Goal: Contribute content: Add original content to the website for others to see

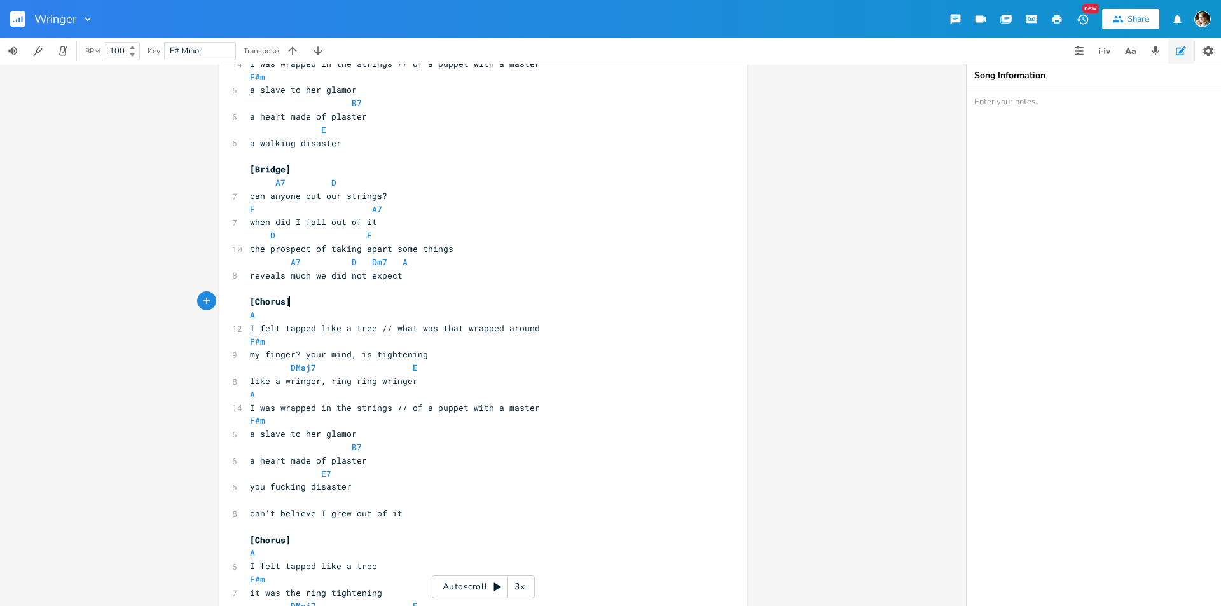
click at [424, 305] on pre "[Chorus]" at bounding box center [476, 301] width 459 height 13
click at [468, 158] on pre "​" at bounding box center [476, 156] width 459 height 13
click at [422, 150] on pre "​" at bounding box center [476, 156] width 459 height 13
click at [291, 546] on span at bounding box center [301, 552] width 20 height 13
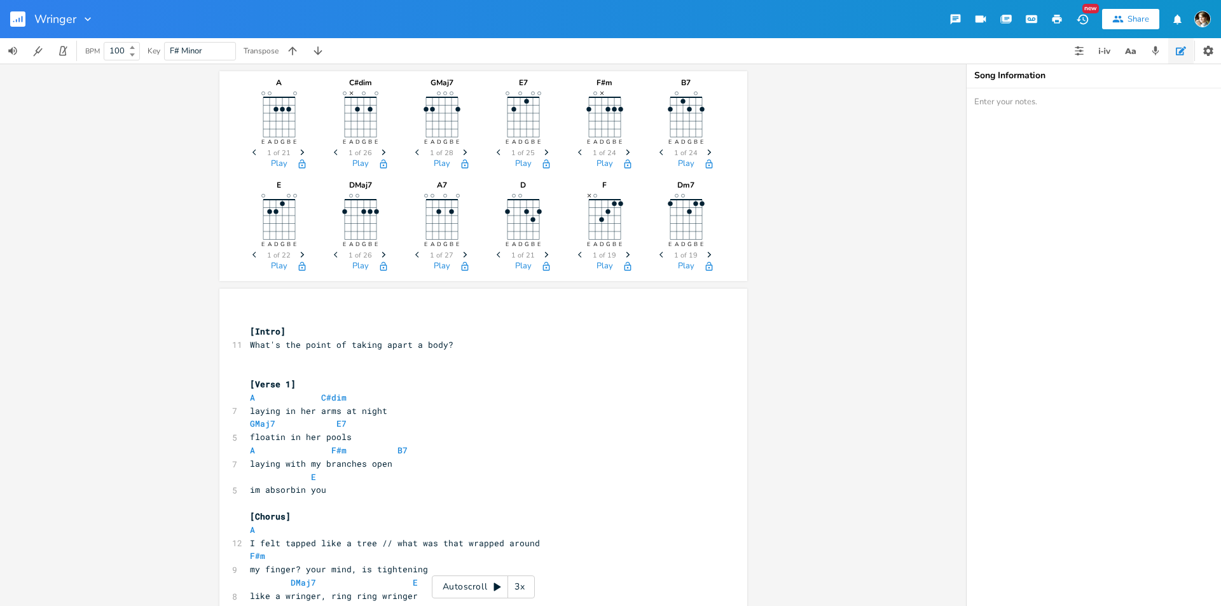
scroll to position [901, 0]
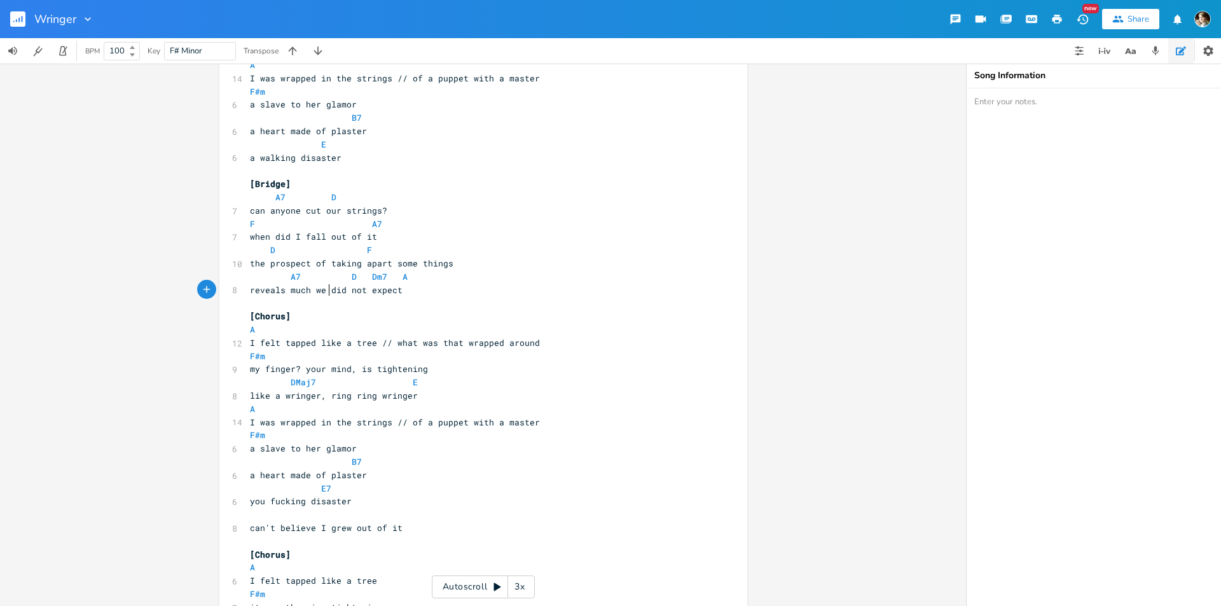
click at [327, 295] on span "reveals much we did not expect" at bounding box center [326, 289] width 153 height 11
click at [330, 311] on pre "[Chorus]" at bounding box center [476, 316] width 459 height 13
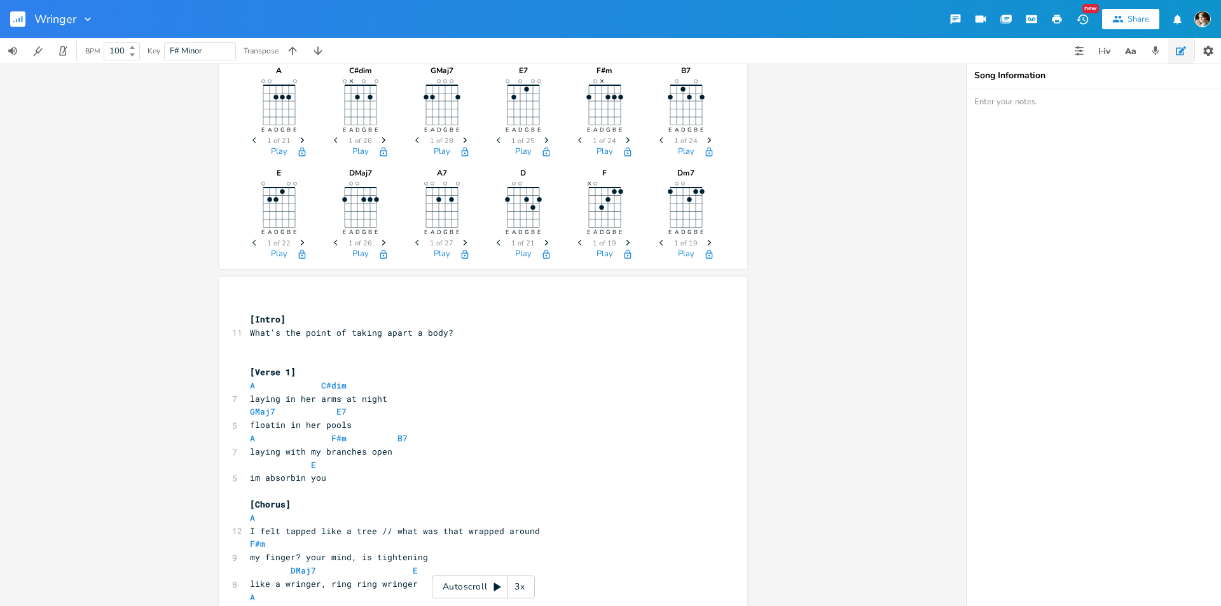
scroll to position [11, 0]
click at [335, 358] on pre "​" at bounding box center [476, 360] width 459 height 13
click at [324, 370] on pre "[Verse 1]" at bounding box center [476, 373] width 459 height 13
click at [410, 383] on pre "A C#dim" at bounding box center [476, 386] width 459 height 13
click at [417, 412] on pre "GMaj7 E7" at bounding box center [476, 413] width 459 height 13
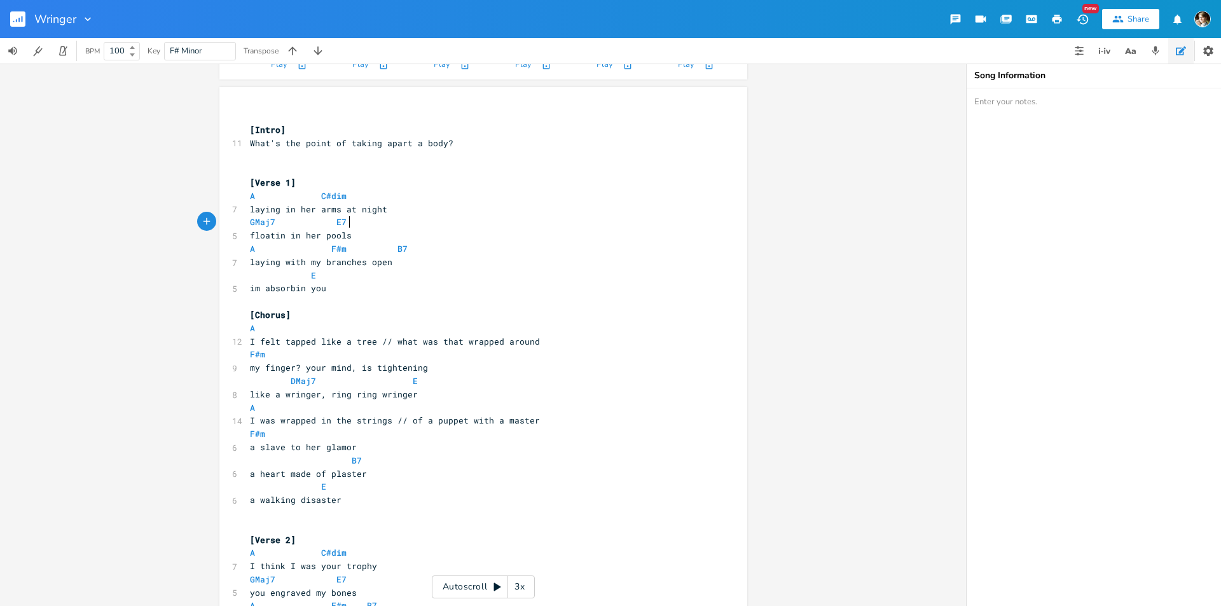
click at [326, 321] on pre "[Chorus]" at bounding box center [476, 315] width 459 height 13
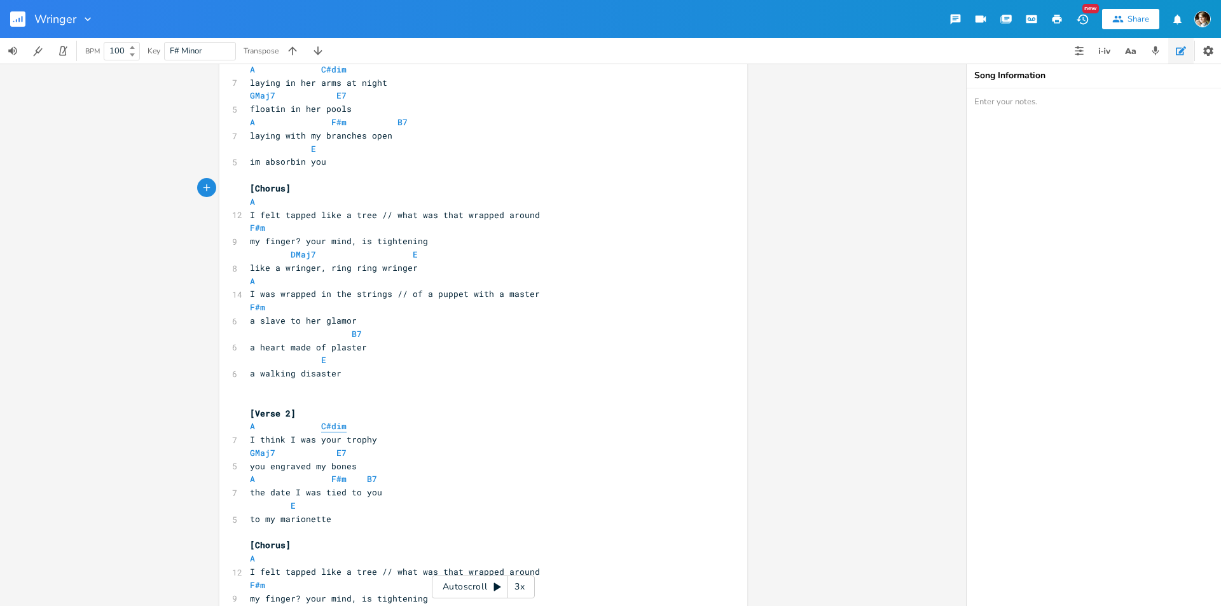
scroll to position [329, 0]
click at [282, 384] on pre "​" at bounding box center [476, 386] width 459 height 13
click at [300, 392] on pre "​" at bounding box center [476, 386] width 459 height 13
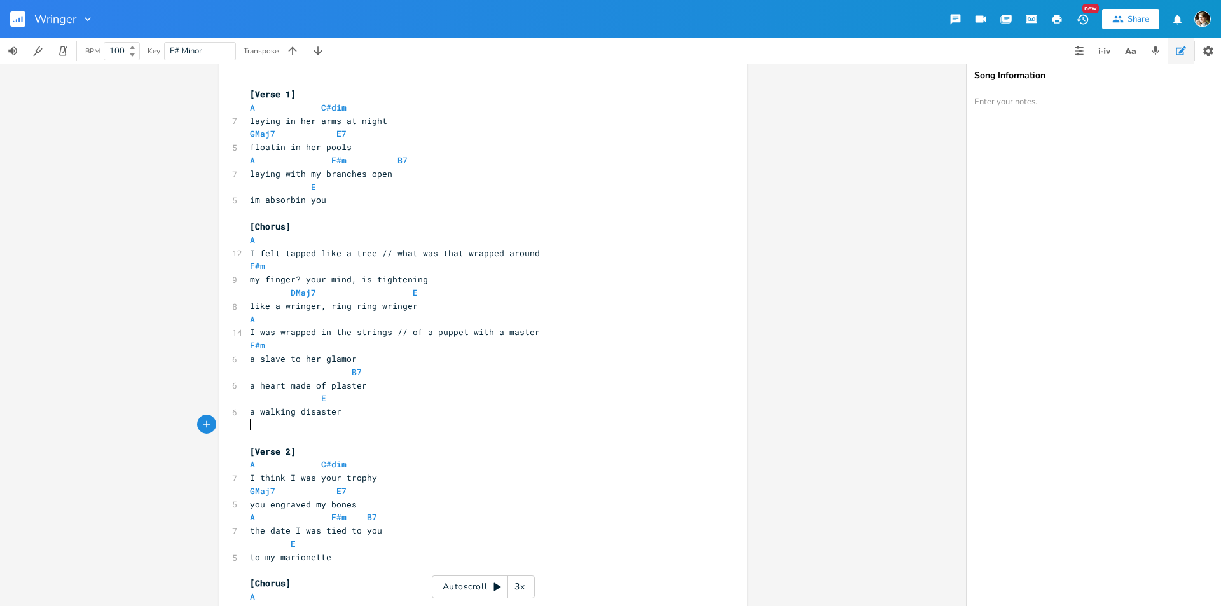
scroll to position [265, 0]
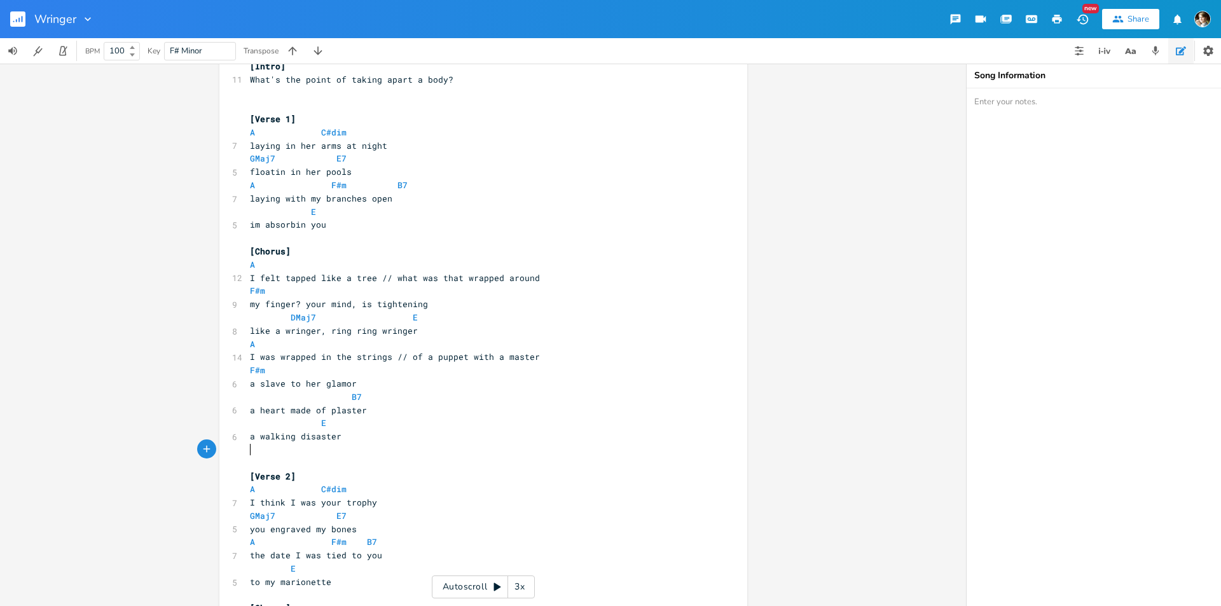
click at [436, 152] on pre "laying in her arms at night" at bounding box center [476, 145] width 459 height 13
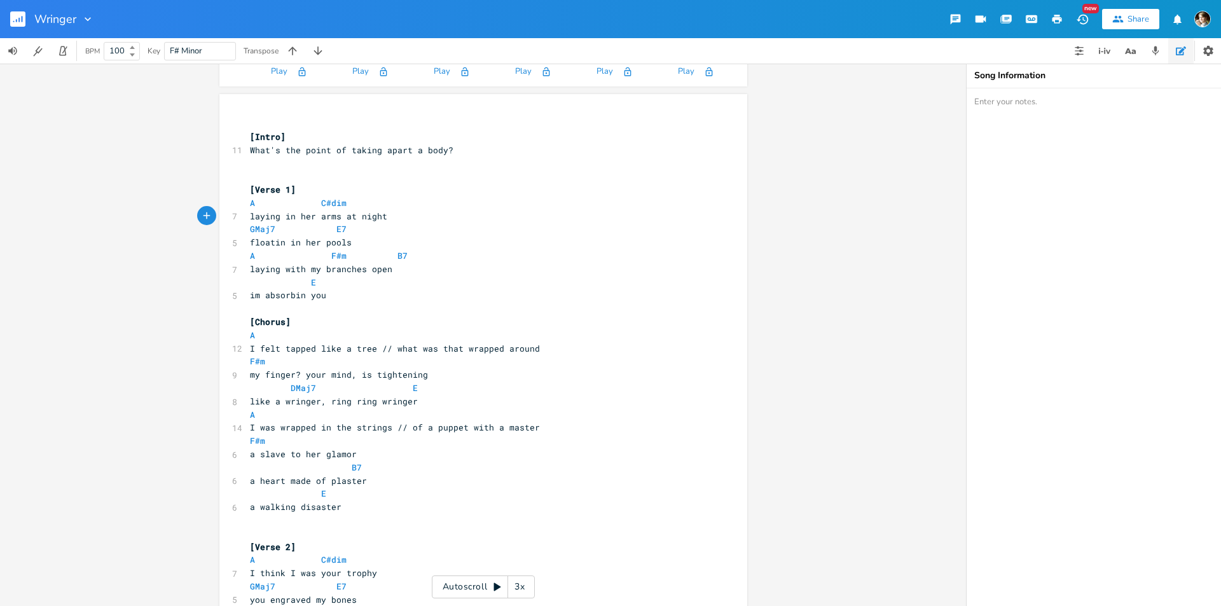
scroll to position [197, 0]
click at [247, 356] on pre "F#m" at bounding box center [476, 358] width 459 height 13
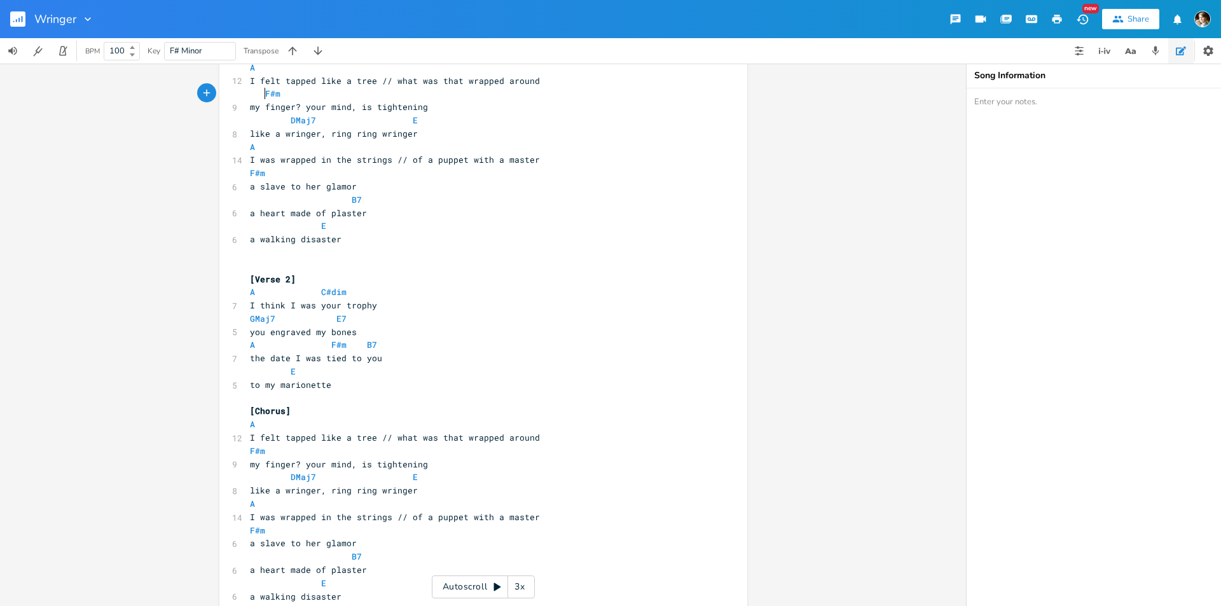
scroll to position [579, 0]
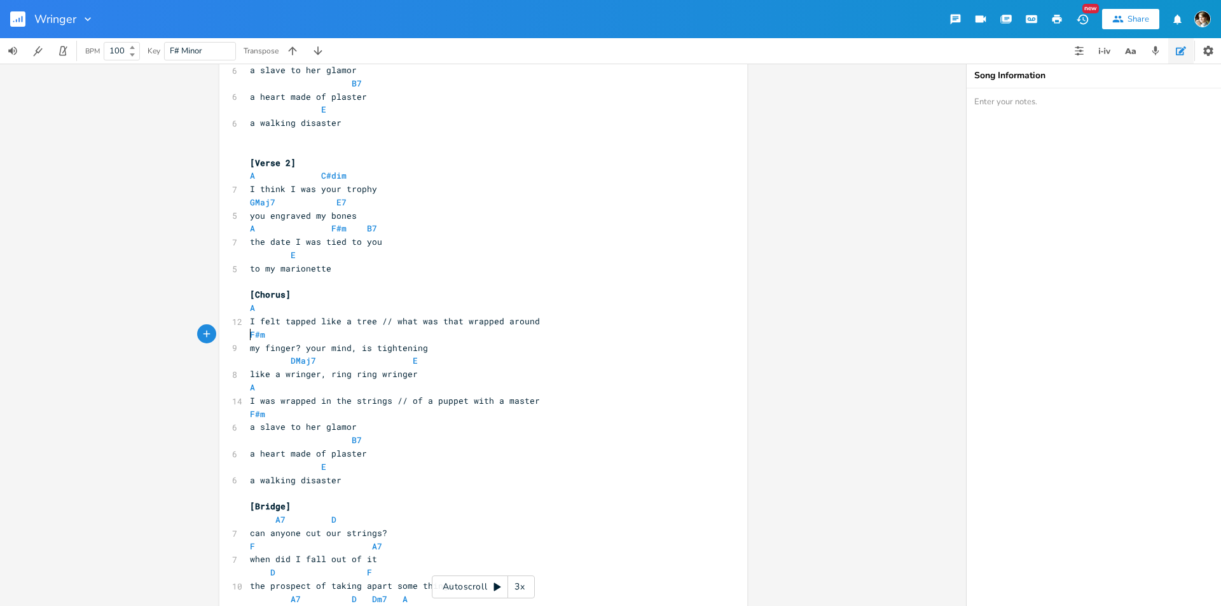
click at [247, 335] on pre "F#m" at bounding box center [476, 334] width 459 height 13
click at [247, 314] on pre "A" at bounding box center [476, 308] width 459 height 13
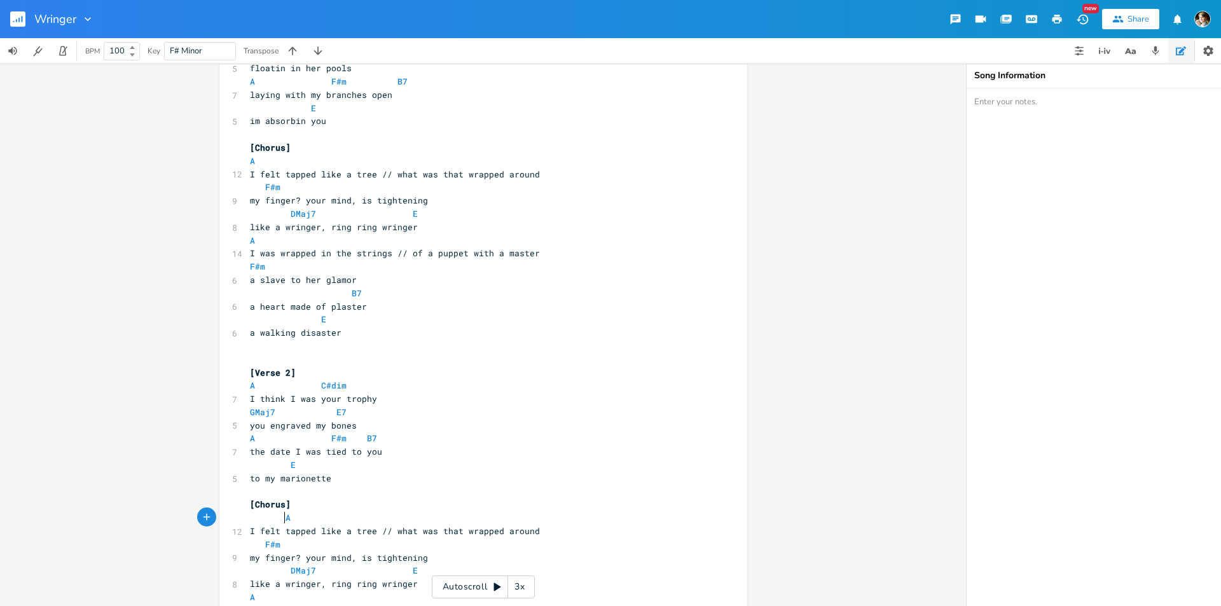
scroll to position [261, 0]
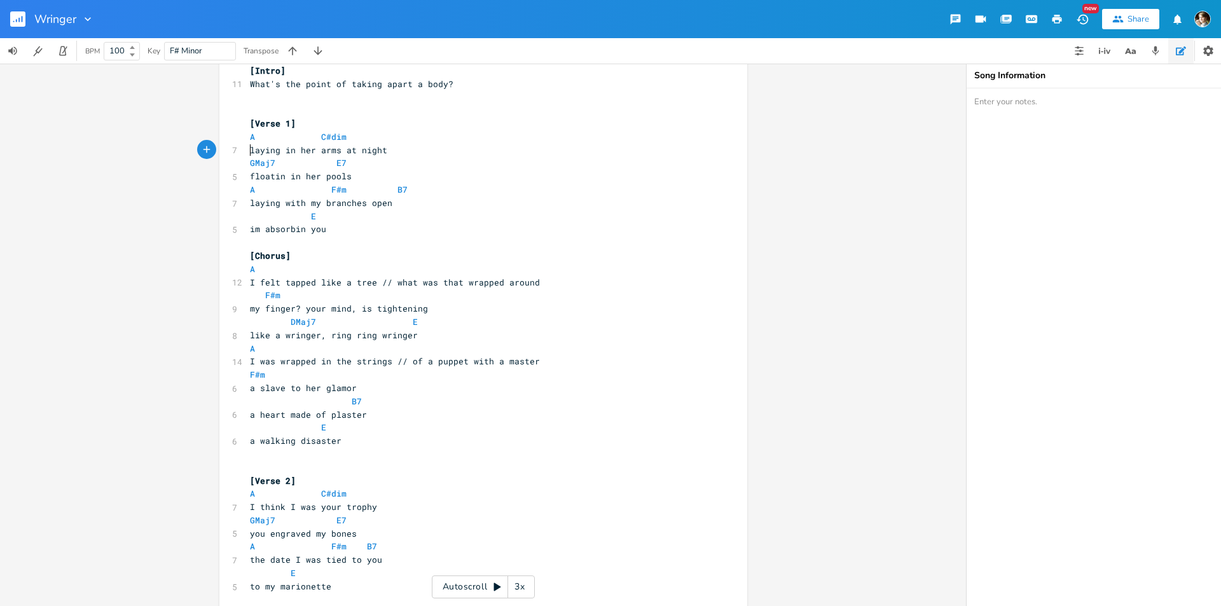
click at [247, 148] on pre "laying in her arms at night" at bounding box center [476, 150] width 459 height 13
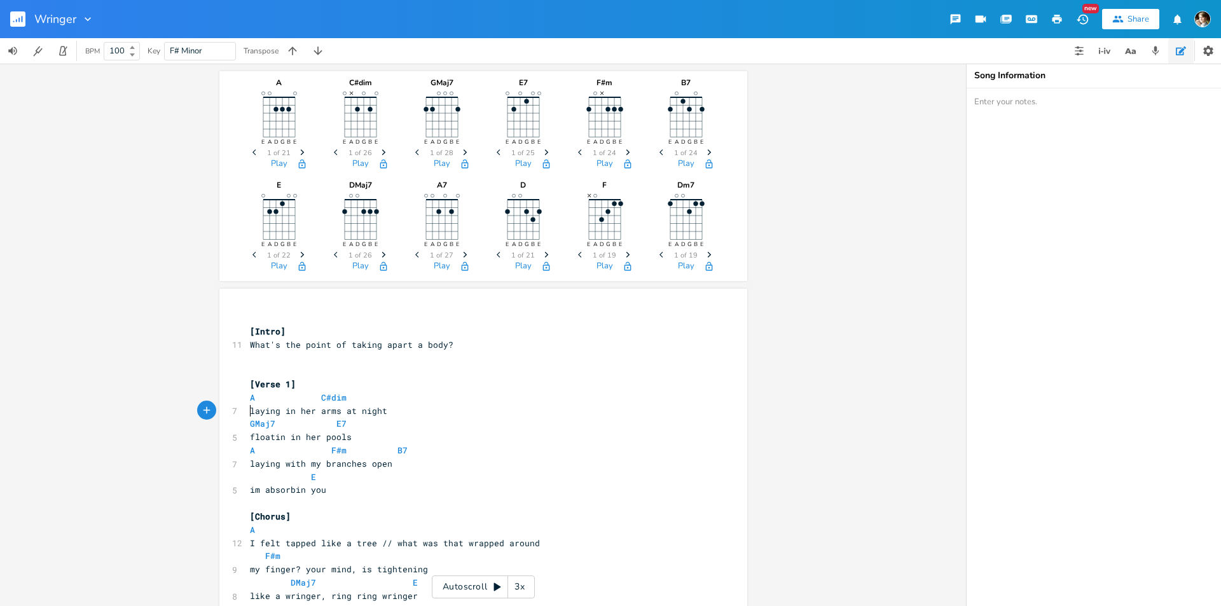
scroll to position [254, 0]
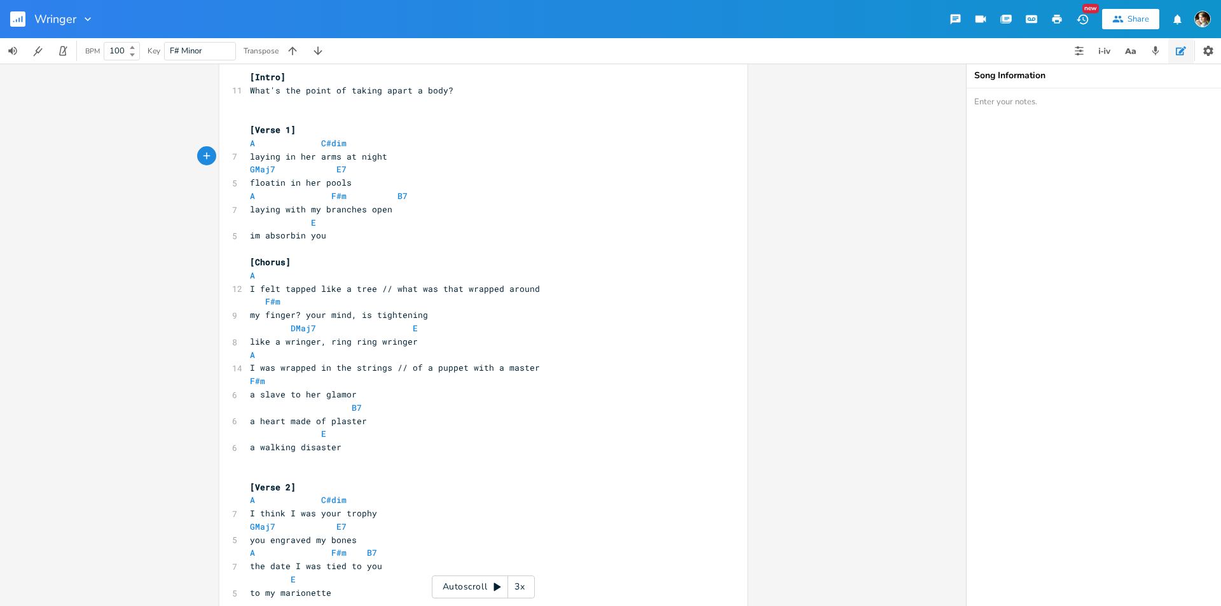
click at [281, 170] on span at bounding box center [286, 169] width 10 height 13
click at [250, 170] on span "GMaj7" at bounding box center [262, 170] width 25 height 12
type textarea "D"
click at [260, 183] on li "DMaj7" at bounding box center [266, 183] width 38 height 13
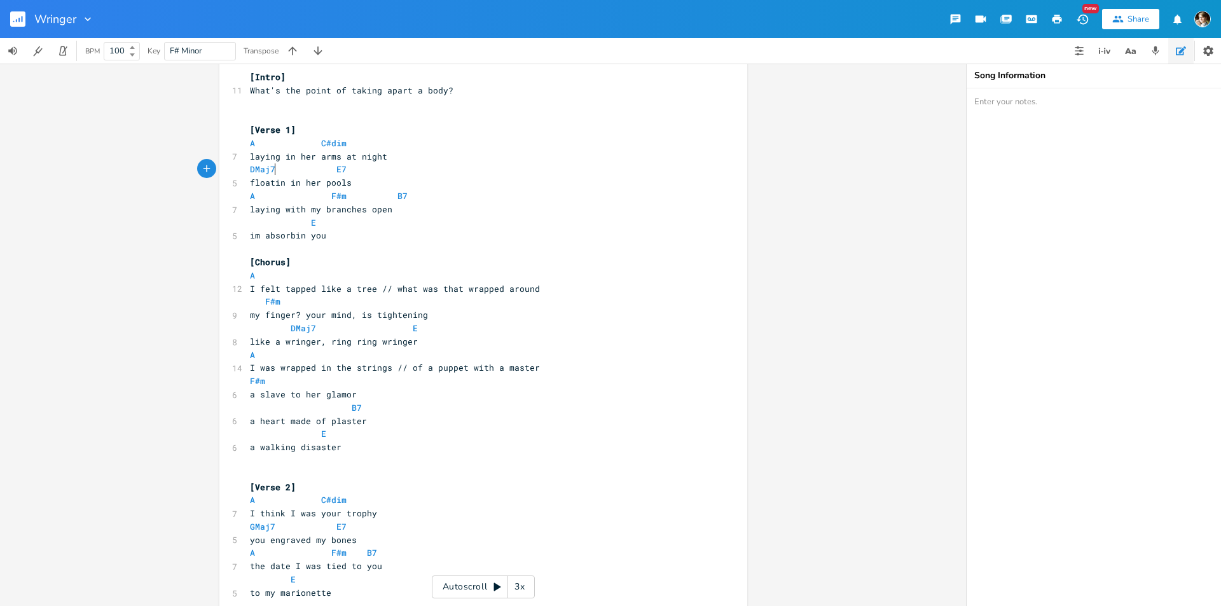
click at [364, 166] on pre "DMaj7 E7" at bounding box center [476, 169] width 459 height 13
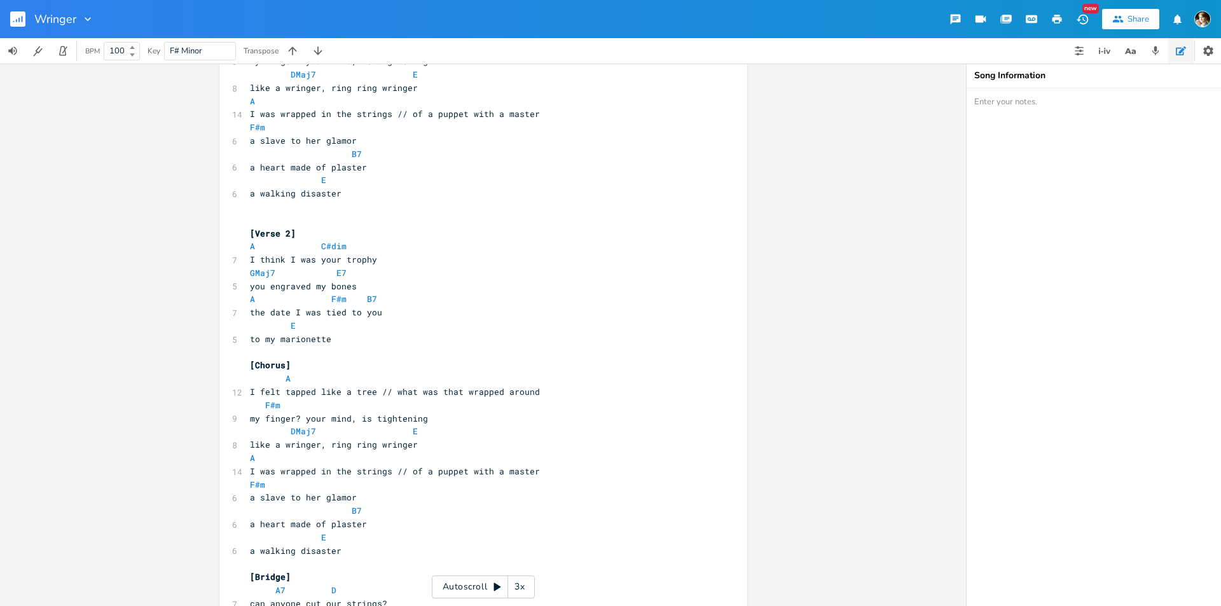
scroll to position [509, 0]
click at [250, 273] on span "GMaj7" at bounding box center [262, 273] width 25 height 12
type textarea "D"
click at [307, 264] on span "I think I was your trophy" at bounding box center [313, 258] width 127 height 11
click at [293, 277] on span at bounding box center [301, 272] width 20 height 13
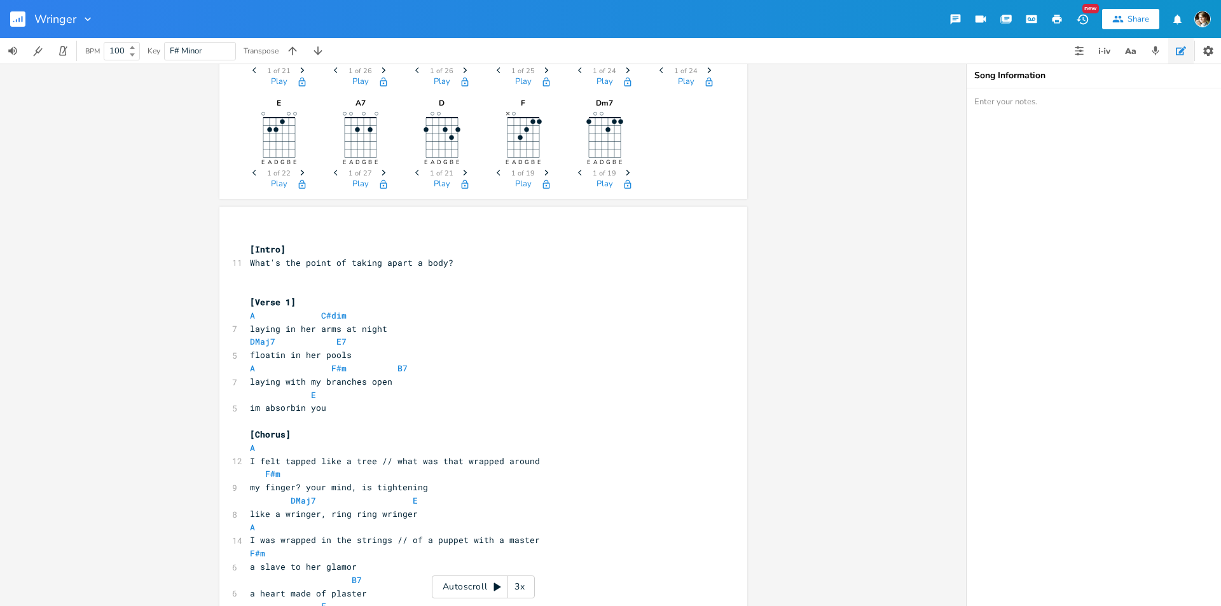
scroll to position [0, 0]
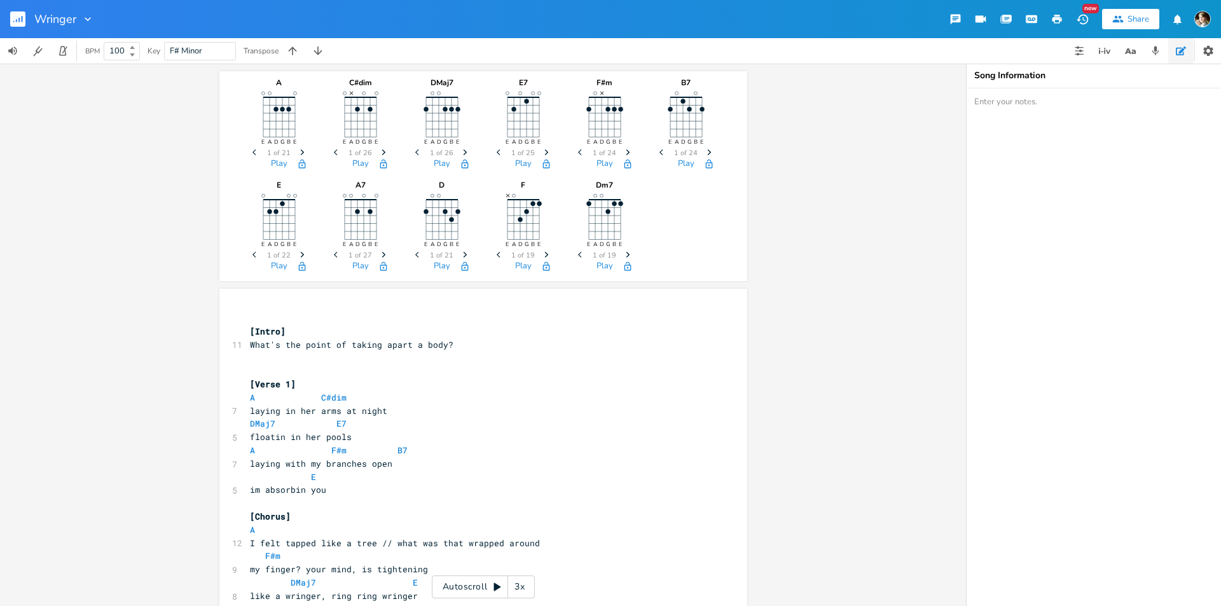
click at [290, 379] on span "[Verse 1]" at bounding box center [273, 384] width 46 height 11
click at [265, 368] on pre "​" at bounding box center [476, 371] width 459 height 13
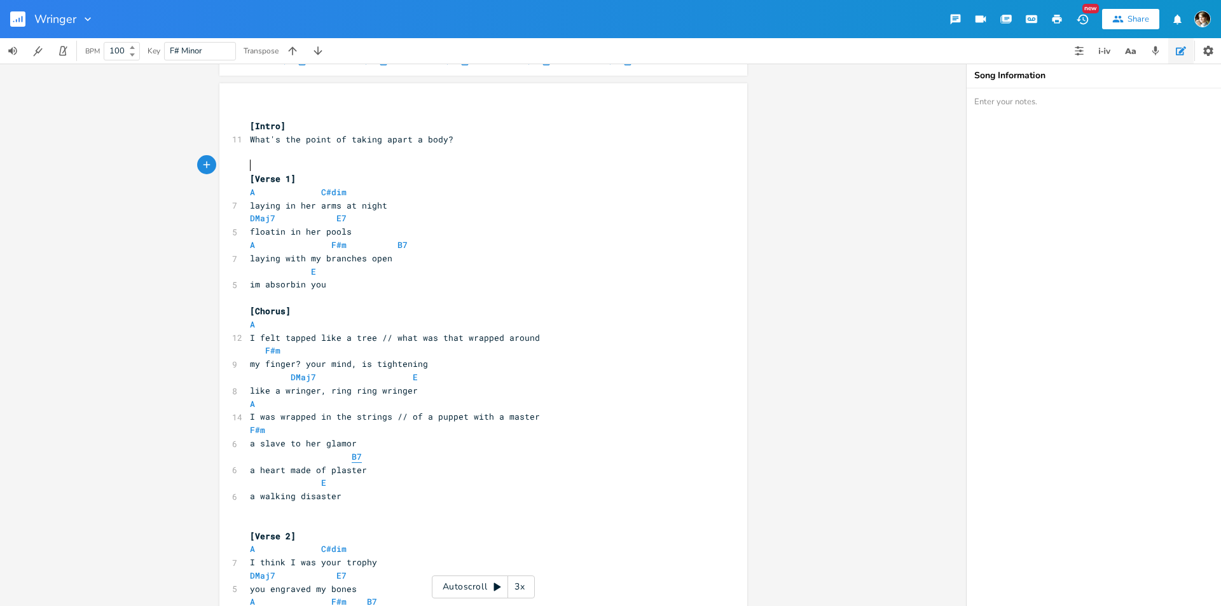
scroll to position [254, 0]
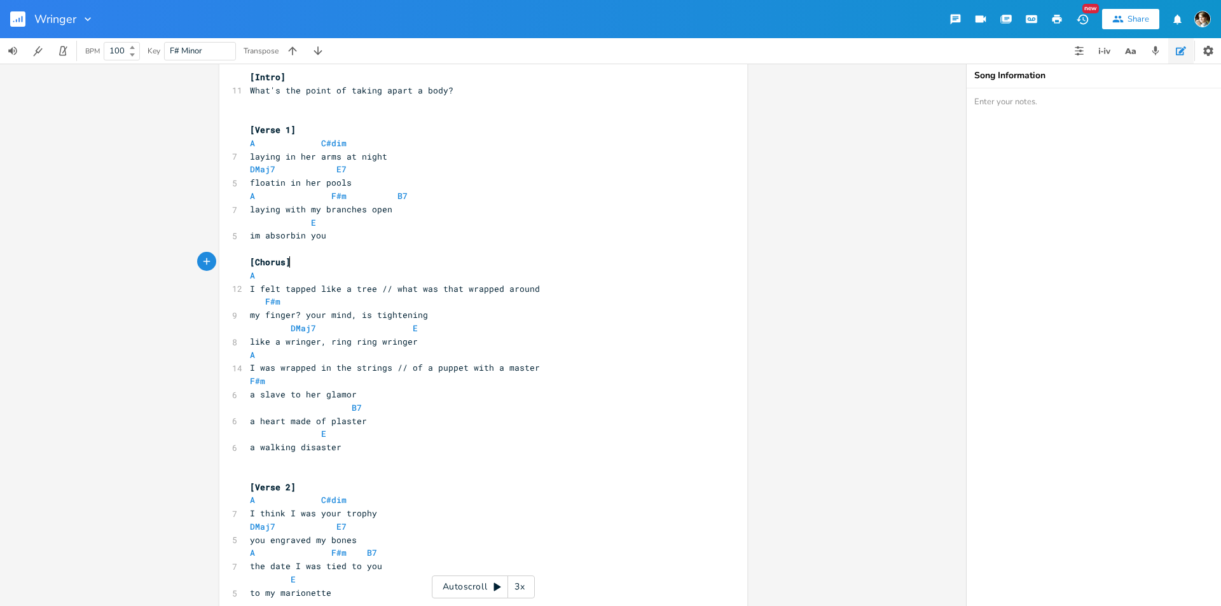
click at [343, 256] on pre "[Chorus]" at bounding box center [476, 262] width 459 height 13
click at [298, 366] on span "I was wrapped in the strings // of a puppet with a master" at bounding box center [395, 367] width 290 height 11
click at [461, 356] on pre "A" at bounding box center [476, 355] width 459 height 13
click at [467, 373] on span "I was wrapped in the strings // of a puppet with a master" at bounding box center [395, 367] width 290 height 11
click at [414, 365] on span "I was wrapped in the strings // of a puppet with a master" at bounding box center [395, 367] width 290 height 11
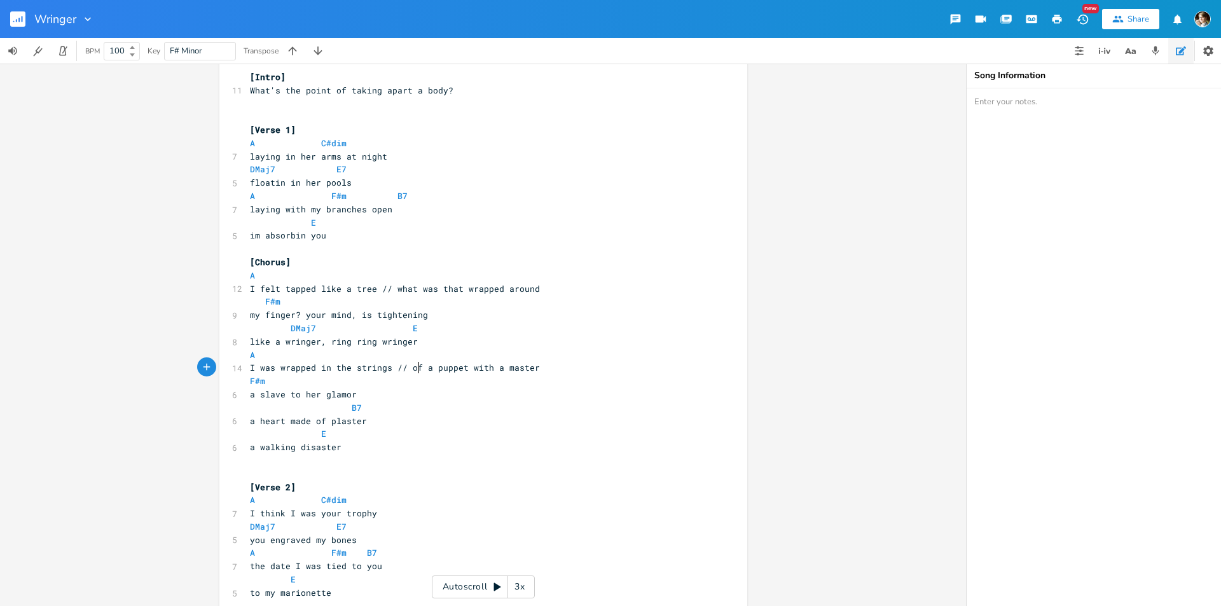
click at [412, 366] on span "I was wrapped in the strings // of a puppet with a master" at bounding box center [395, 367] width 290 height 11
click at [361, 398] on pre "a slave to her glamor" at bounding box center [476, 394] width 459 height 13
click at [408, 420] on pre "a heart made of plaster" at bounding box center [476, 421] width 459 height 13
click at [380, 397] on pre "a slave to her glamor" at bounding box center [476, 394] width 459 height 13
click at [388, 424] on pre "a heart made of plaster" at bounding box center [476, 421] width 459 height 13
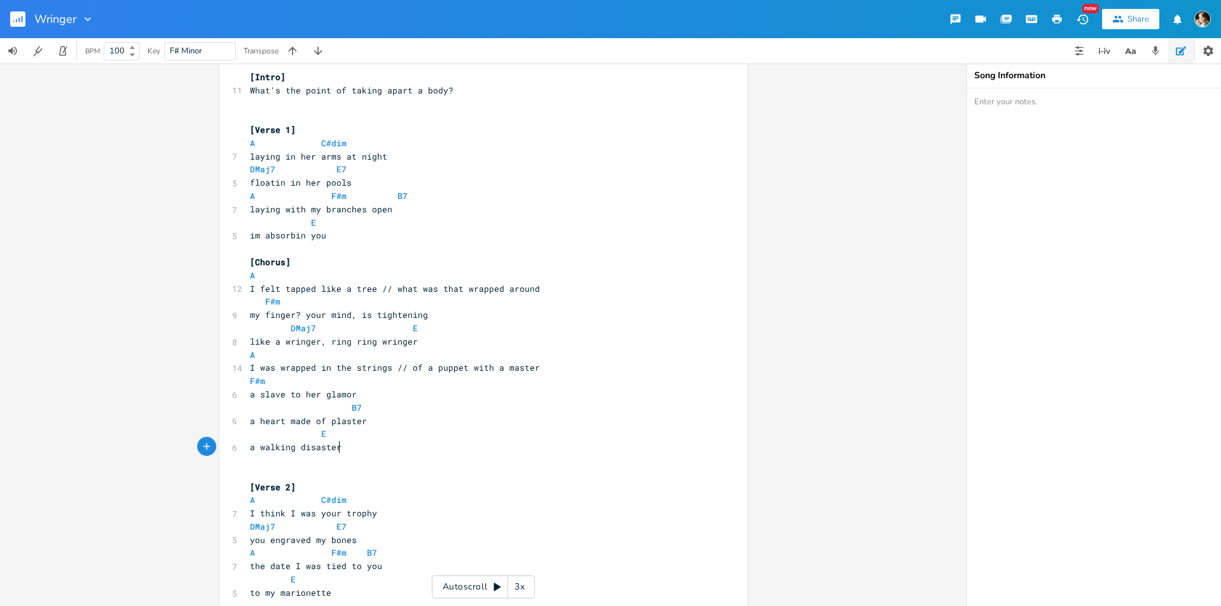
click at [346, 449] on pre "a walking disaster" at bounding box center [476, 447] width 459 height 13
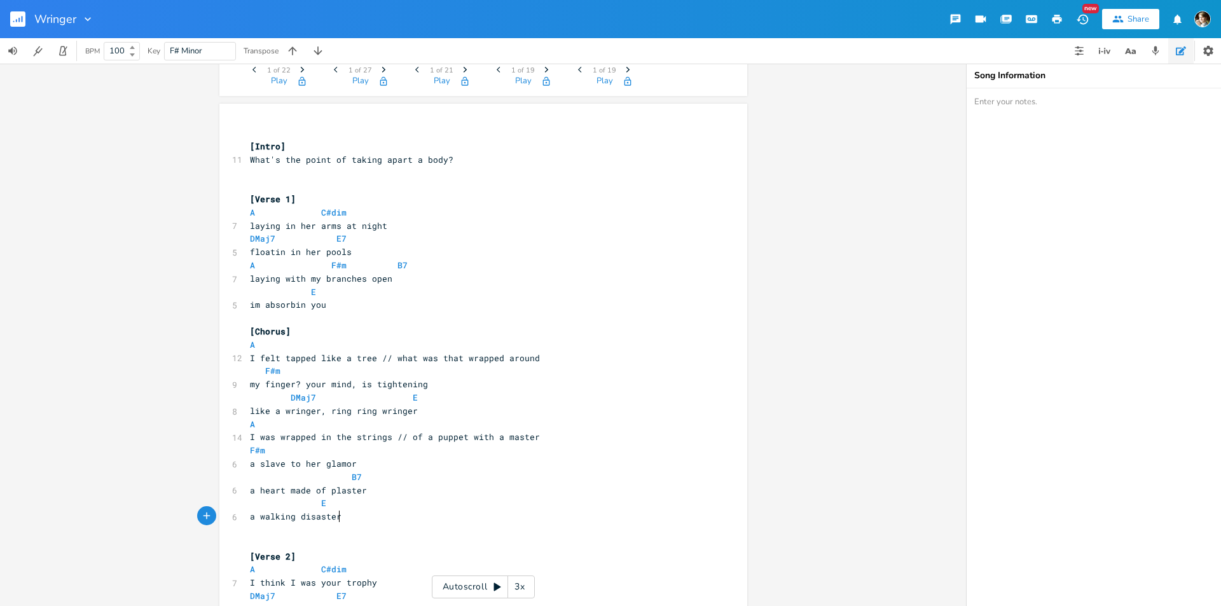
scroll to position [64, 0]
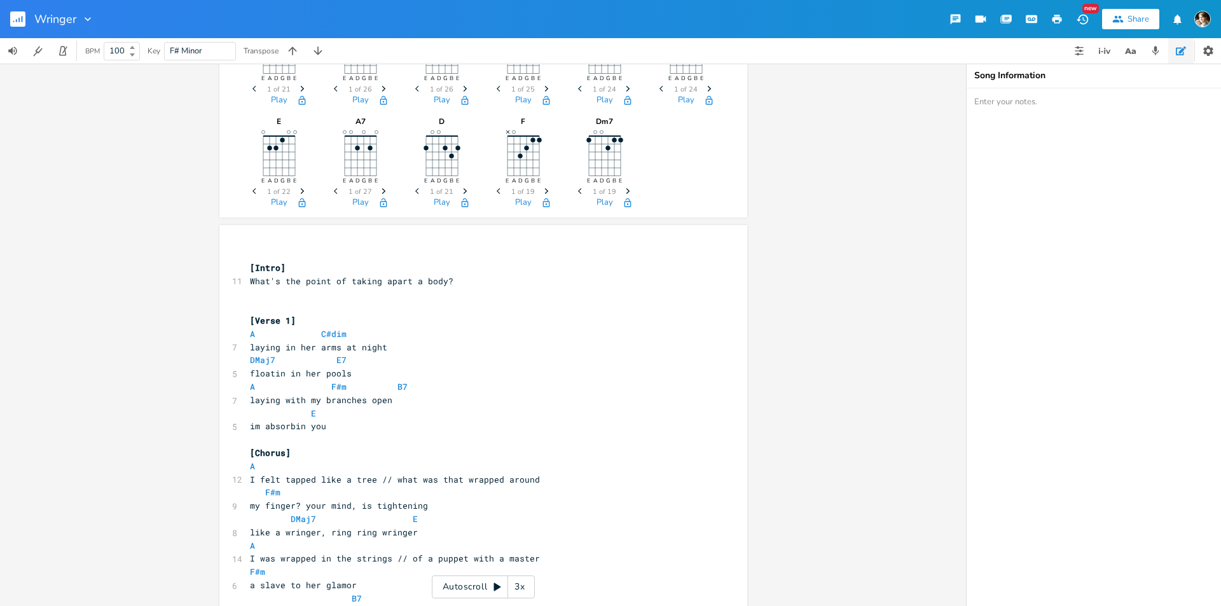
click at [251, 310] on pre "​" at bounding box center [476, 307] width 459 height 13
type textarea "16 bats"
type textarea "16 bars"
click at [247, 309] on pre "16 bars" at bounding box center [476, 307] width 459 height 13
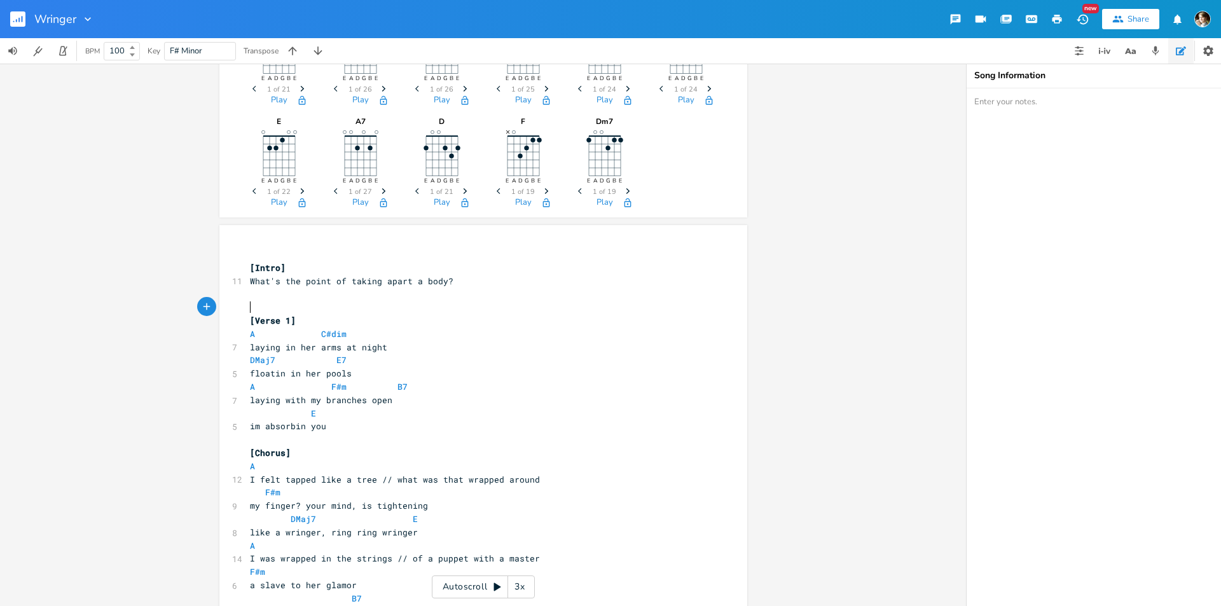
click at [312, 320] on pre "[Verse 1]" at bounding box center [476, 320] width 459 height 13
click at [292, 318] on span "[Verse 1] 16 bars" at bounding box center [290, 320] width 81 height 11
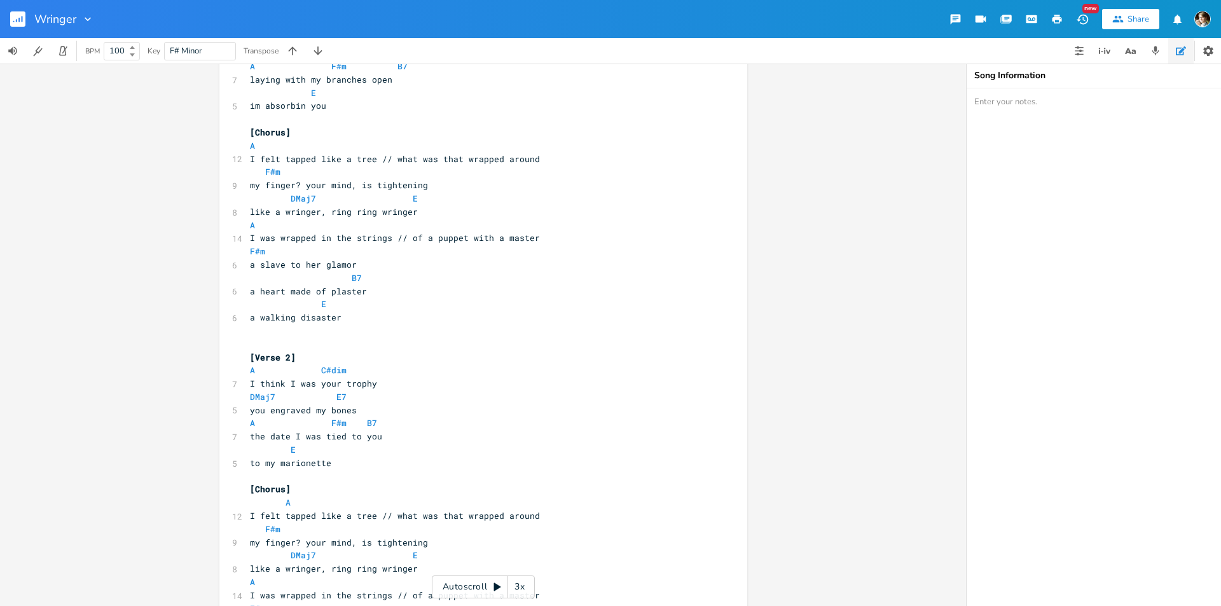
scroll to position [445, 0]
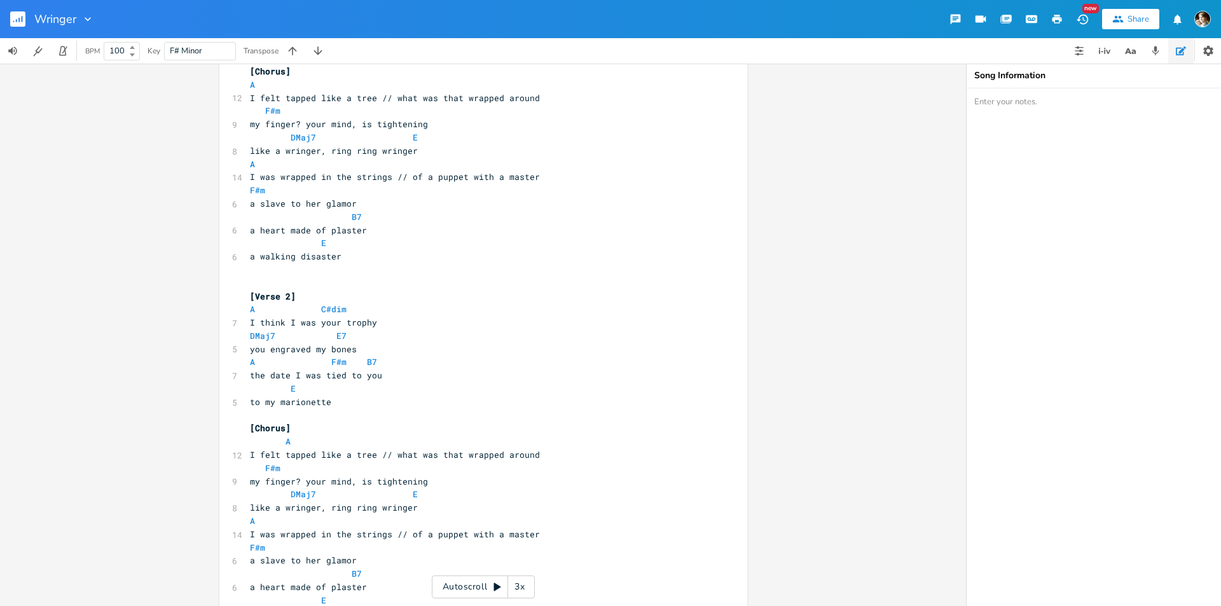
click at [310, 297] on pre "[Verse 2]" at bounding box center [476, 296] width 459 height 13
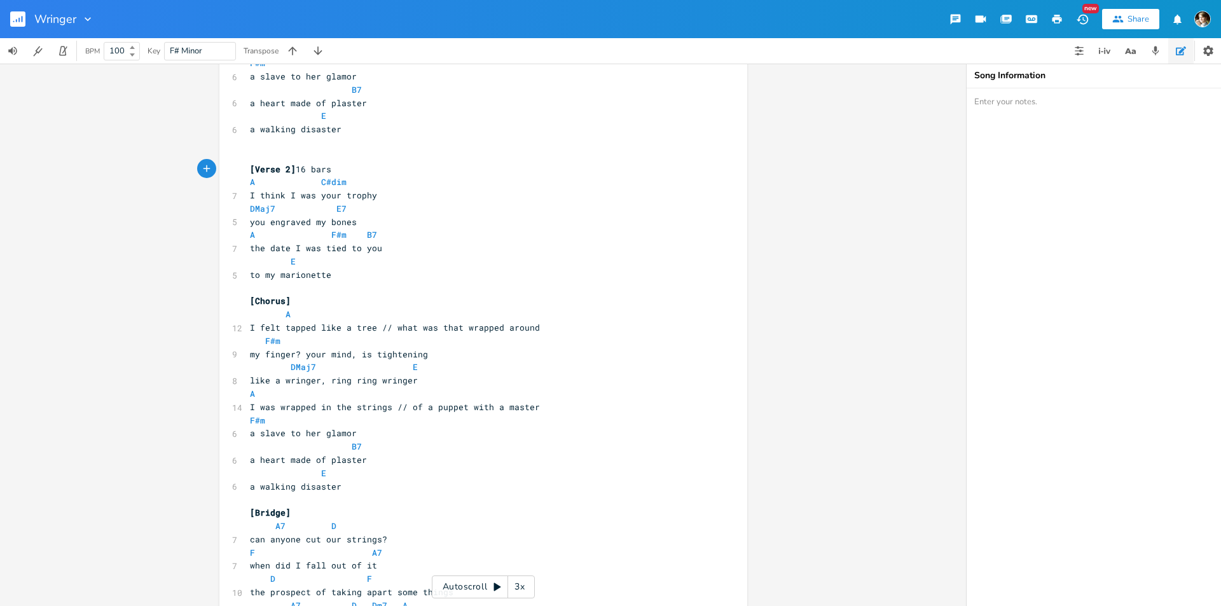
click at [303, 301] on pre "[Chorus]" at bounding box center [476, 301] width 459 height 13
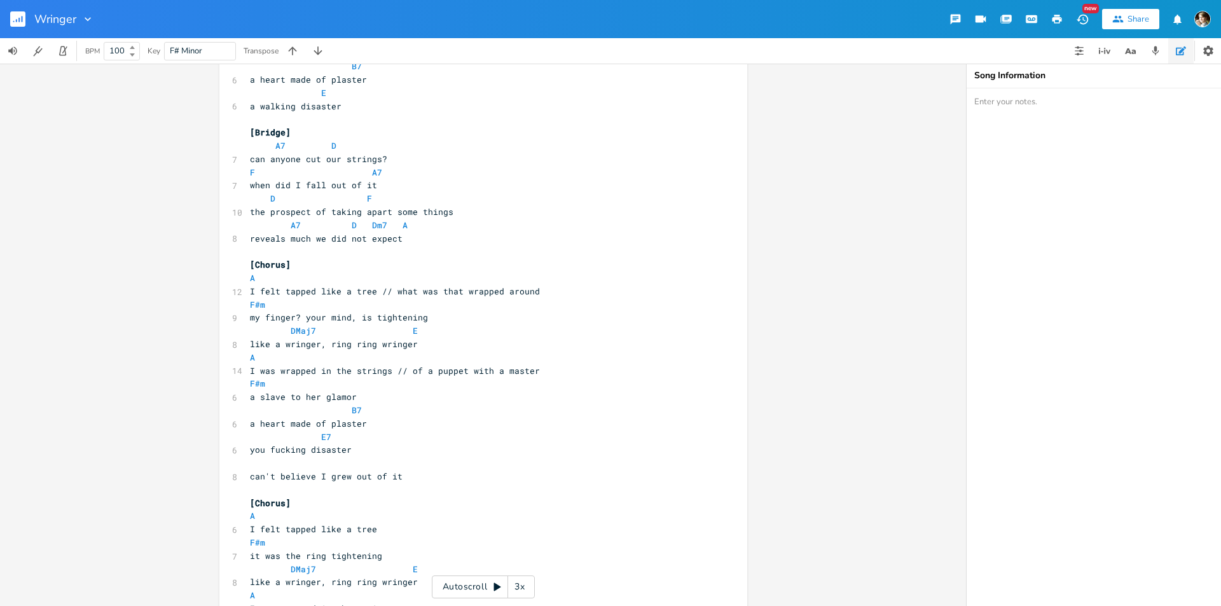
scroll to position [891, 0]
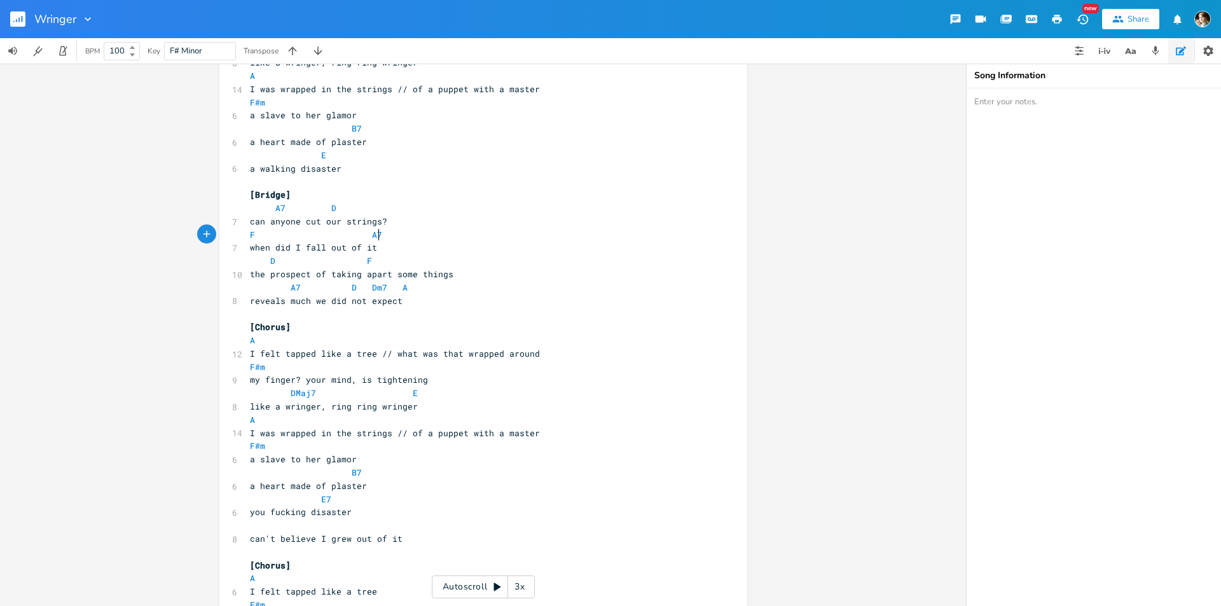
click at [414, 235] on pre "F A7" at bounding box center [476, 234] width 459 height 13
click at [351, 226] on span "can anyone cut our strings?" at bounding box center [318, 221] width 137 height 11
click at [359, 239] on span at bounding box center [362, 234] width 20 height 13
click at [435, 246] on pre "when did I fall out of it" at bounding box center [476, 247] width 459 height 13
click at [394, 219] on pre "can anyone cut our strings?" at bounding box center [476, 221] width 459 height 13
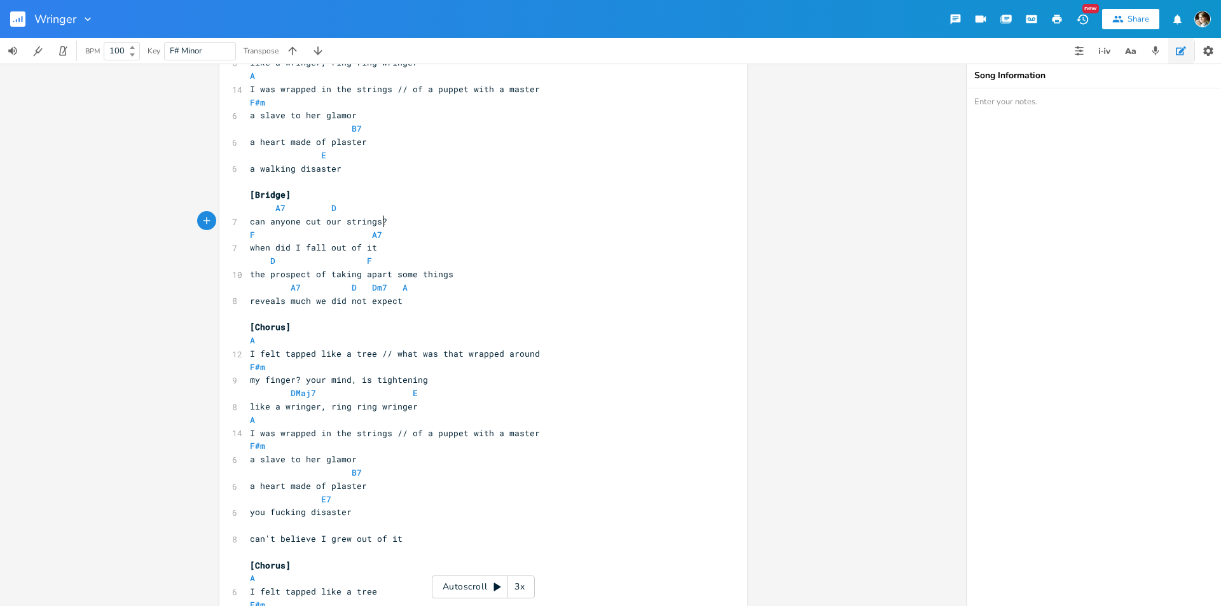
click at [375, 205] on pre "A7 D" at bounding box center [476, 208] width 459 height 13
click at [417, 253] on pre "when did I fall out of it" at bounding box center [476, 247] width 459 height 13
click at [468, 295] on pre "reveals much we did not expect" at bounding box center [476, 301] width 459 height 13
click at [493, 278] on pre "the prospect of taking apart some things" at bounding box center [476, 274] width 459 height 13
click at [473, 298] on pre "reveals much we did not expect" at bounding box center [476, 301] width 459 height 13
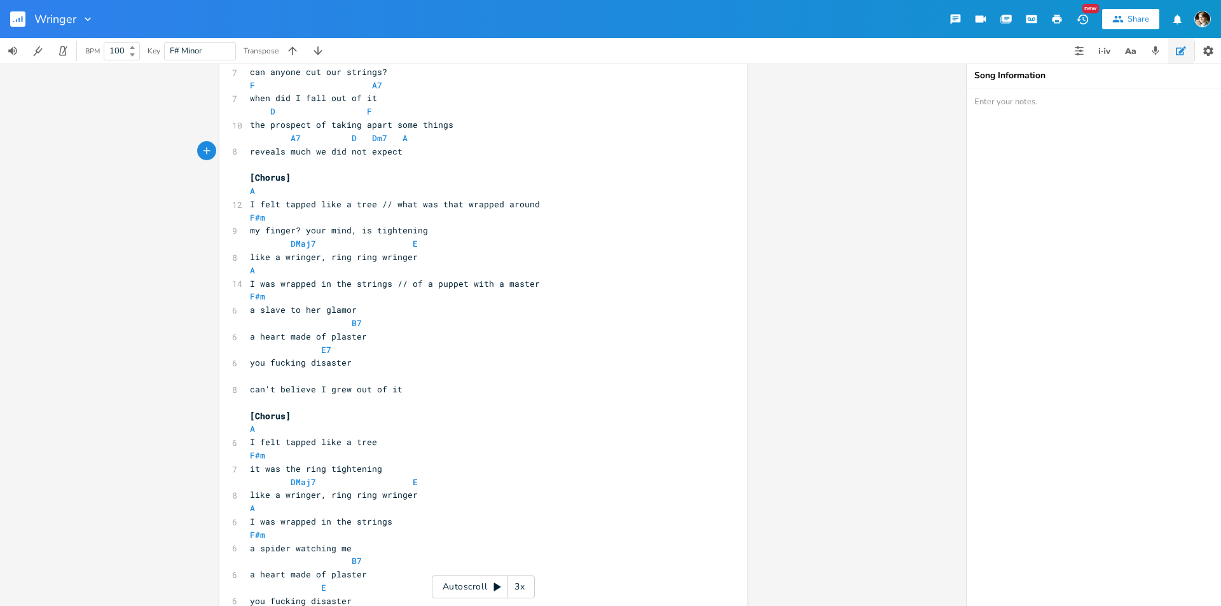
scroll to position [1107, 0]
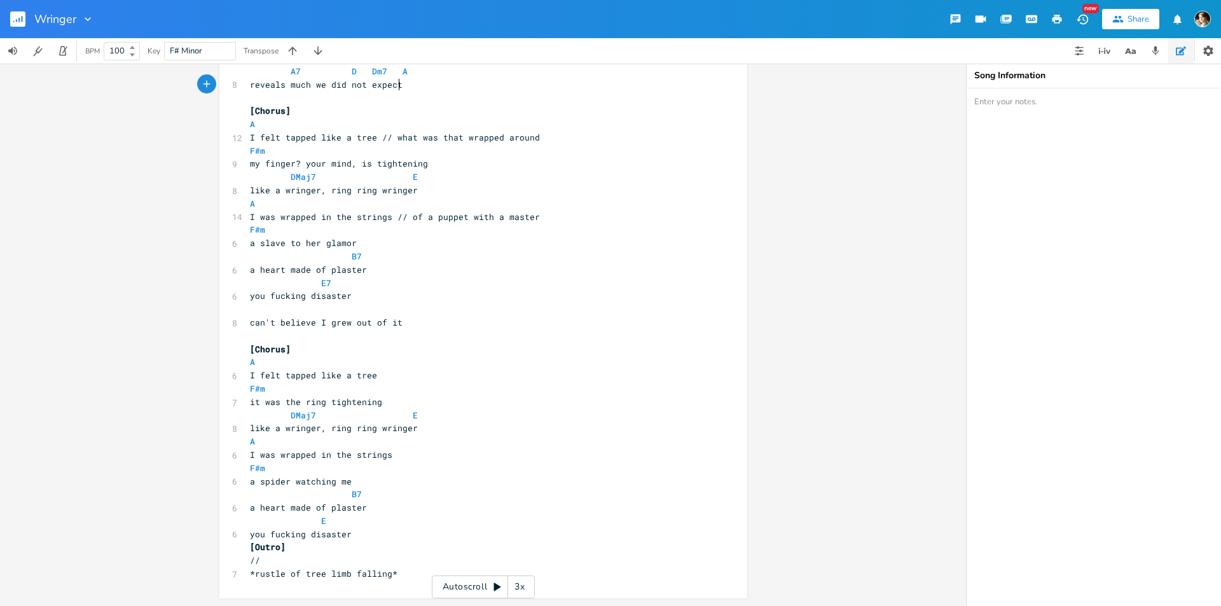
click at [506, 167] on pre "my finger? your mind, is tightening" at bounding box center [476, 163] width 459 height 13
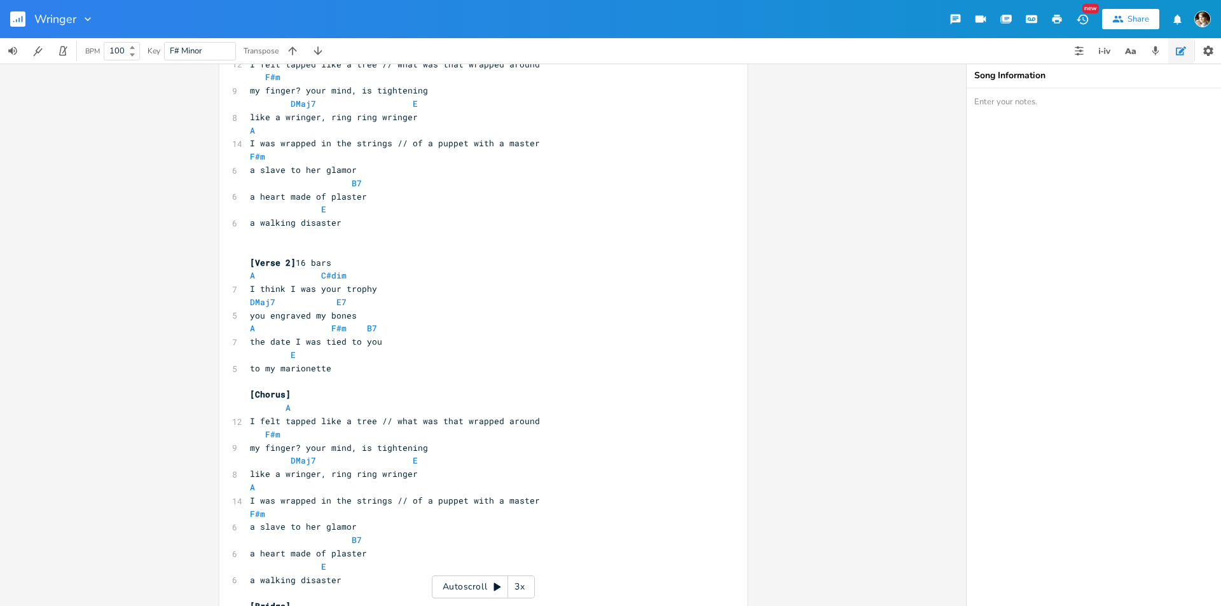
scroll to position [534, 0]
